Goal: Information Seeking & Learning: Learn about a topic

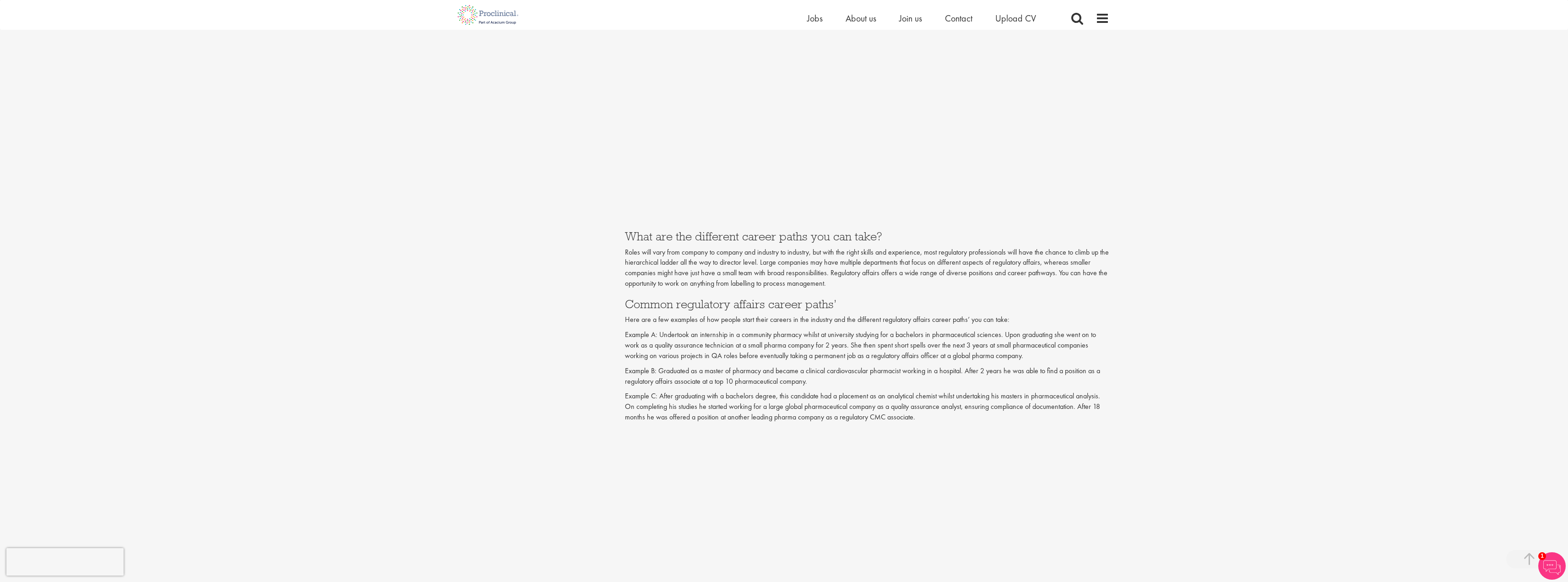
click at [1230, 400] on div "You are here: Home > How to get a job in regulatory affairs Content types Quizz…" at bounding box center [784, 293] width 1568 height 3059
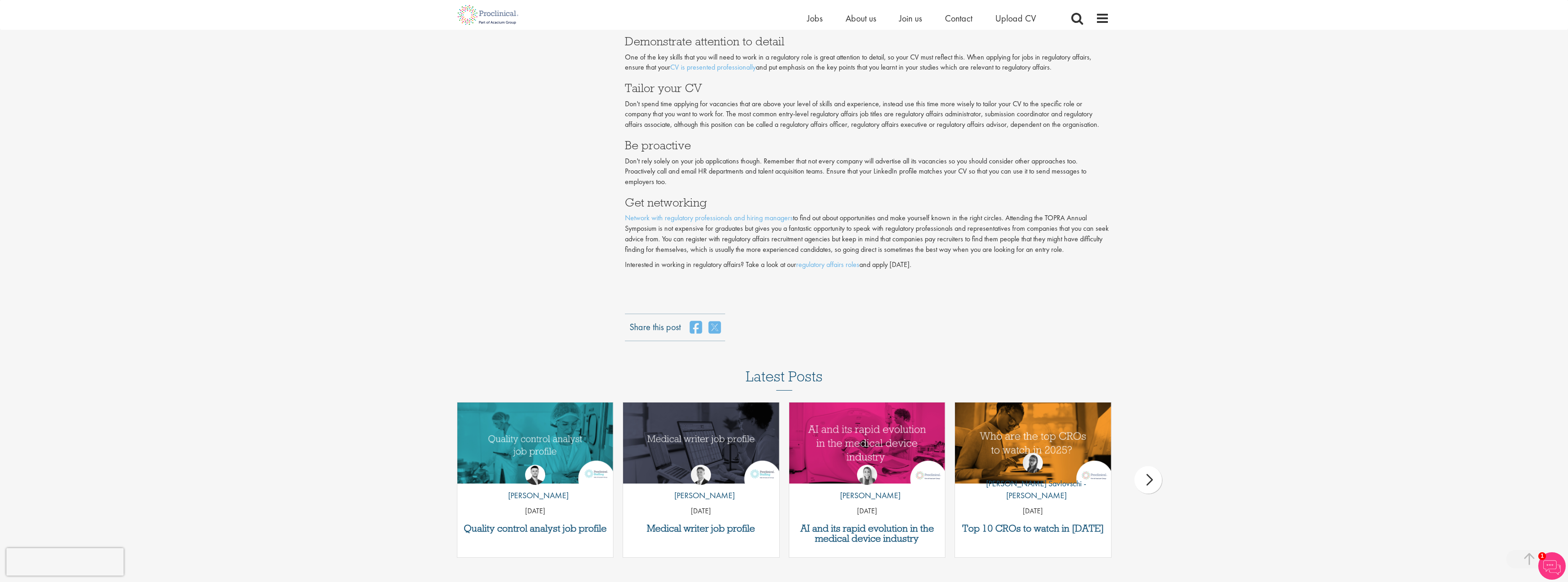
scroll to position [1930, 0]
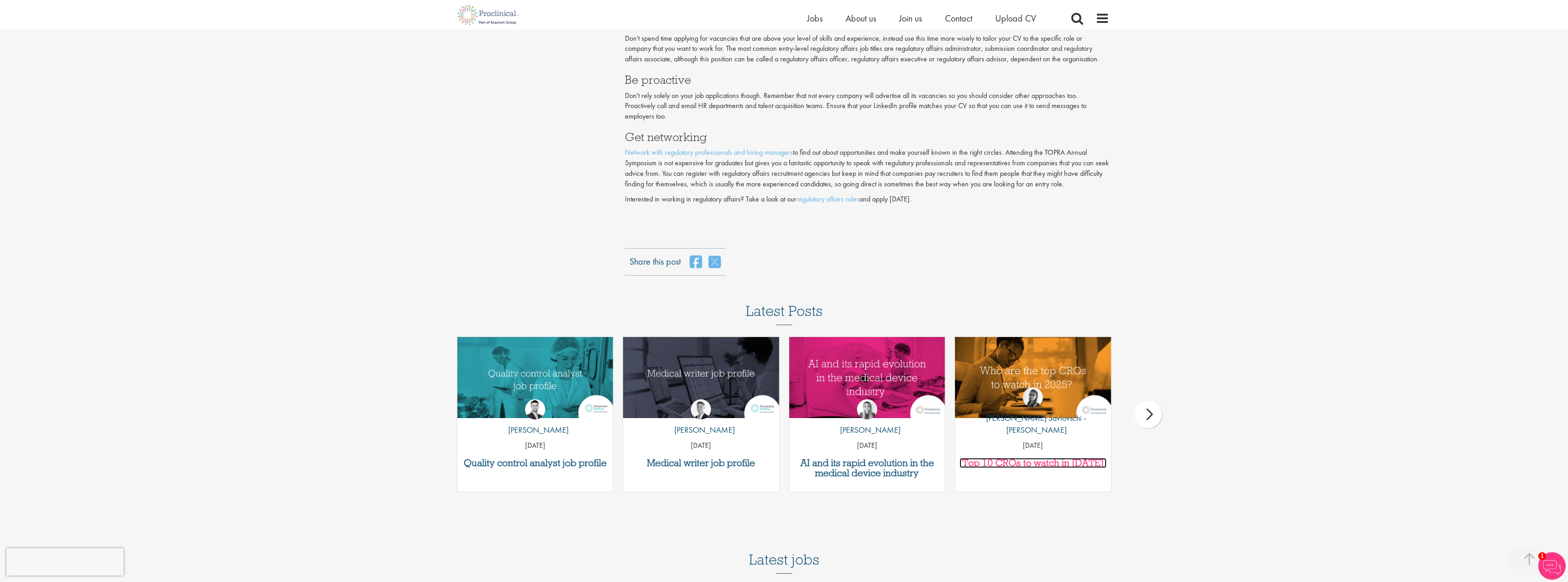
click at [1031, 463] on h3 "Top 10 CROs to watch in [DATE]" at bounding box center [1033, 463] width 147 height 10
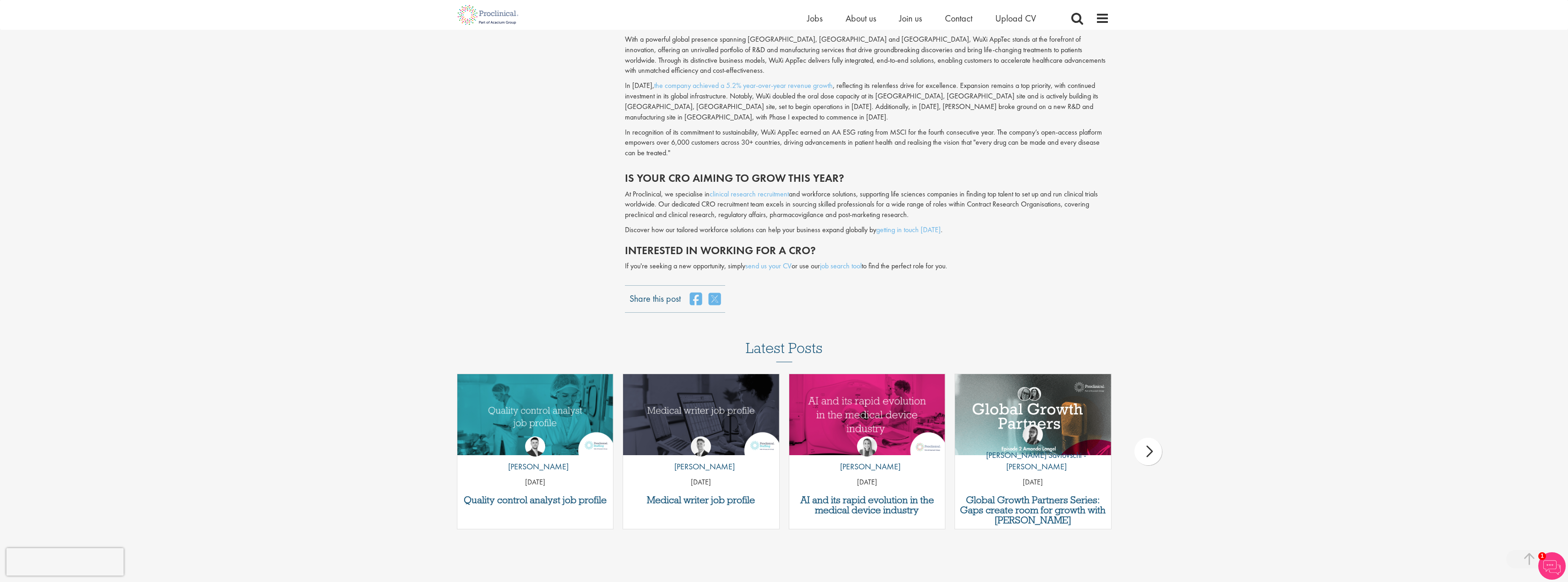
scroll to position [2153, 0]
click at [576, 495] on h3 "Quality control analyst job profile" at bounding box center [536, 500] width 147 height 10
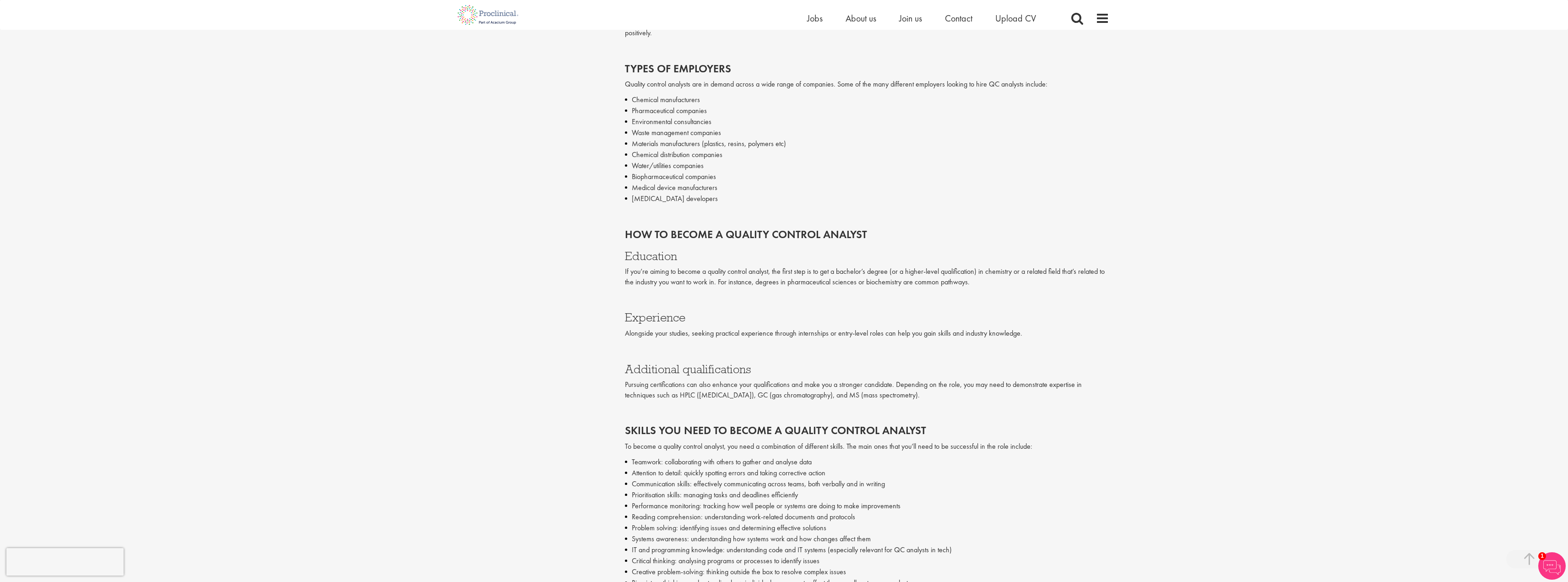
scroll to position [1054, 0]
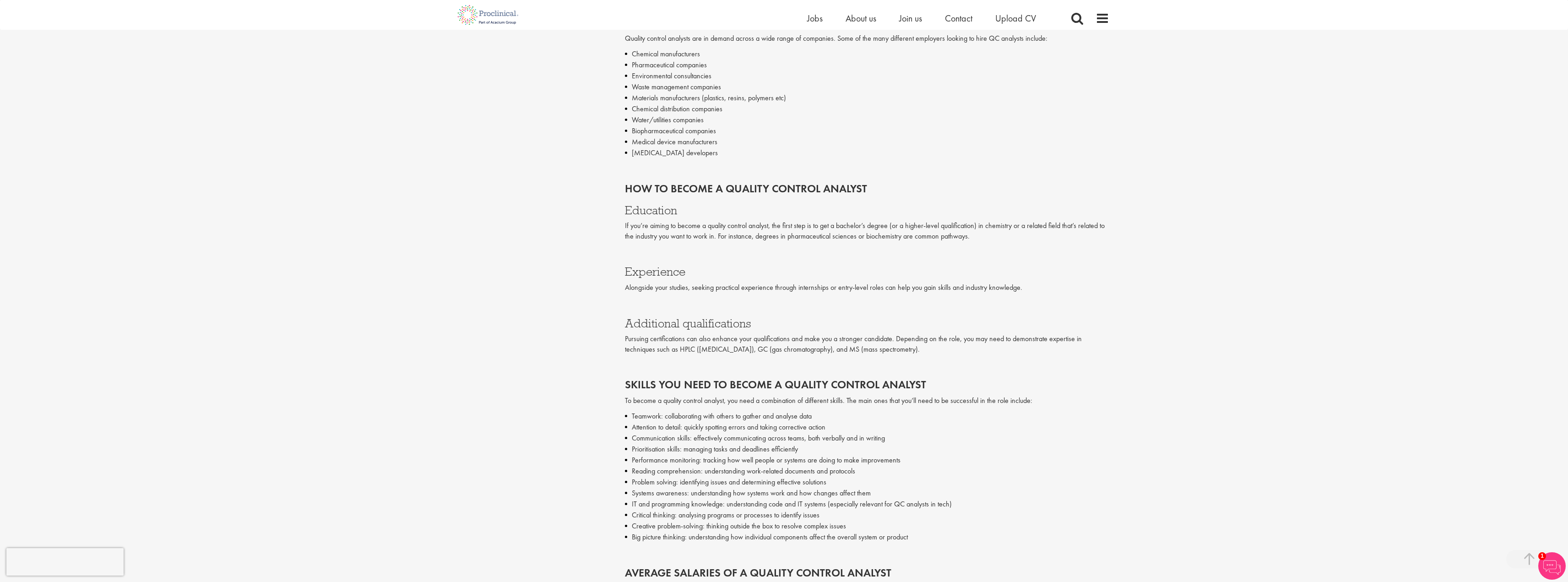
drag, startPoint x: 883, startPoint y: 532, endPoint x: 631, endPoint y: 412, distance: 279.1
click at [631, 412] on ul "Teamwork: collaborating with others to gather and analyse data Attention to det…" at bounding box center [867, 476] width 484 height 132
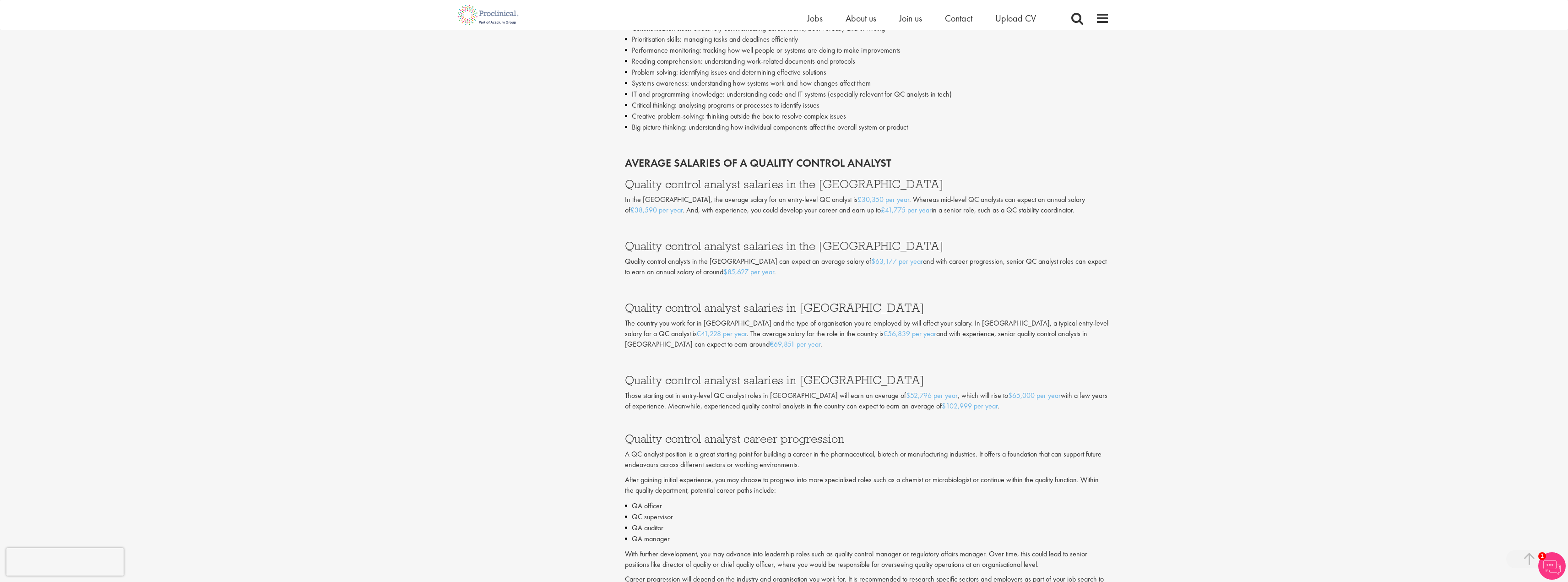
scroll to position [1420, 0]
